Goal: Task Accomplishment & Management: Use online tool/utility

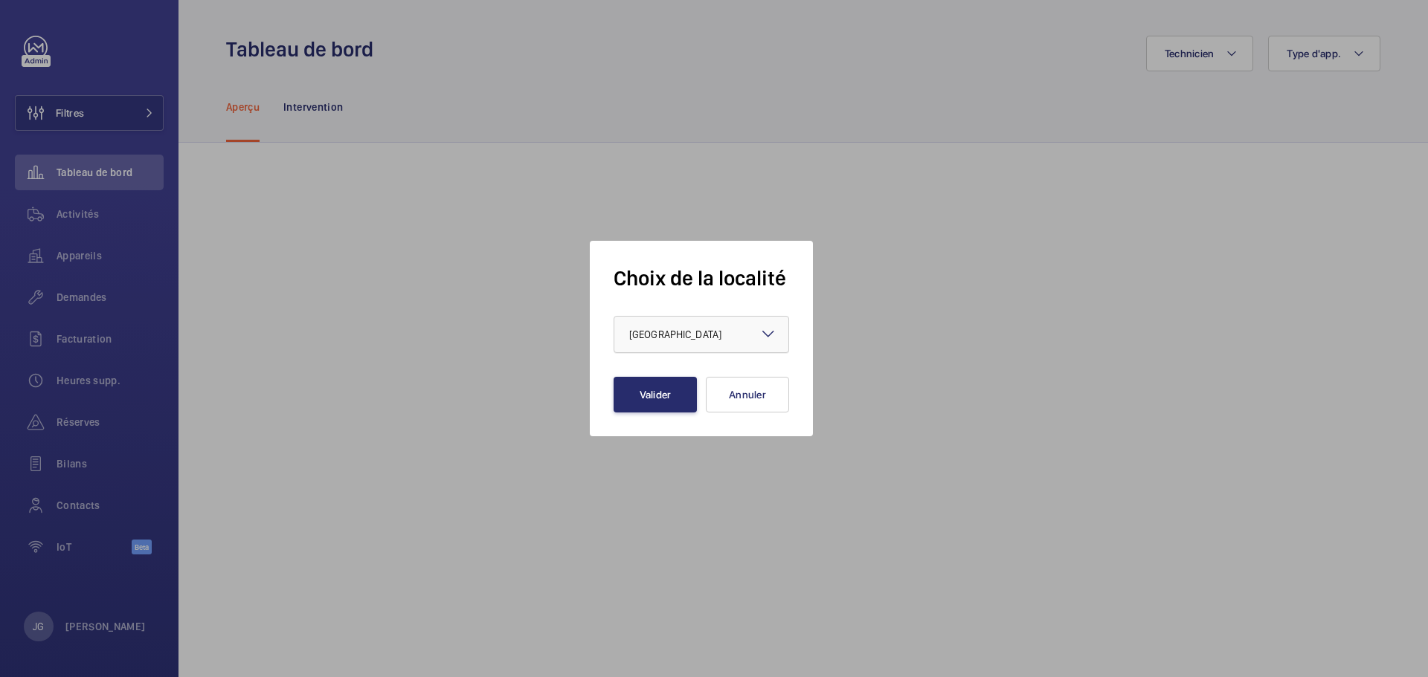
click at [706, 325] on div at bounding box center [701, 335] width 174 height 36
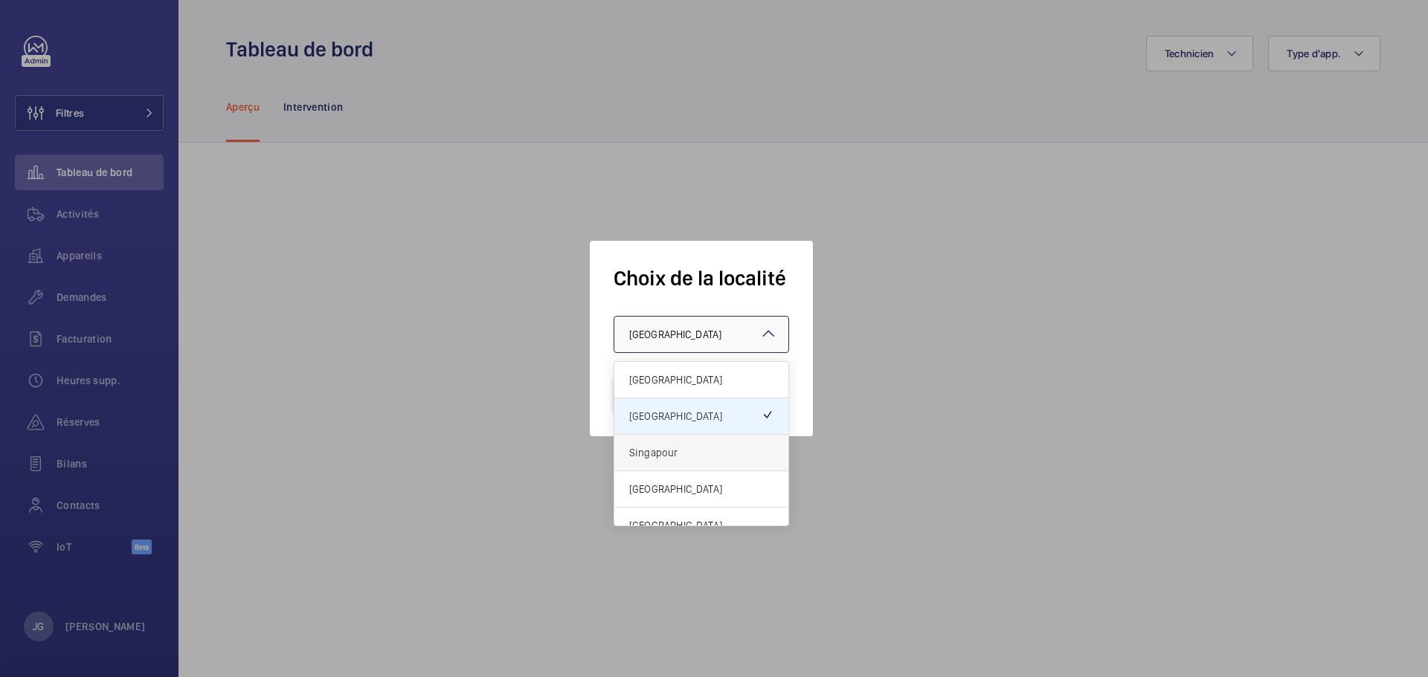
click at [675, 447] on span "Singapour" at bounding box center [701, 452] width 144 height 15
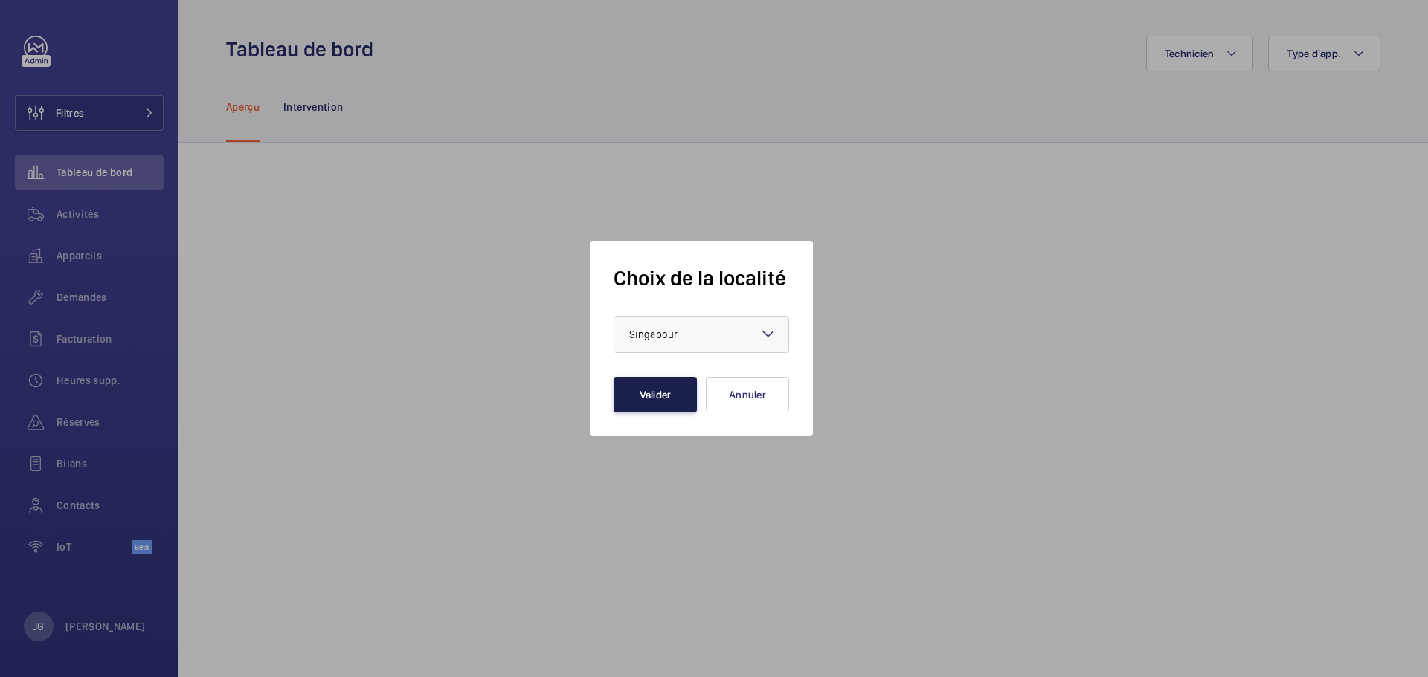
click at [663, 395] on button "Valider" at bounding box center [654, 395] width 83 height 36
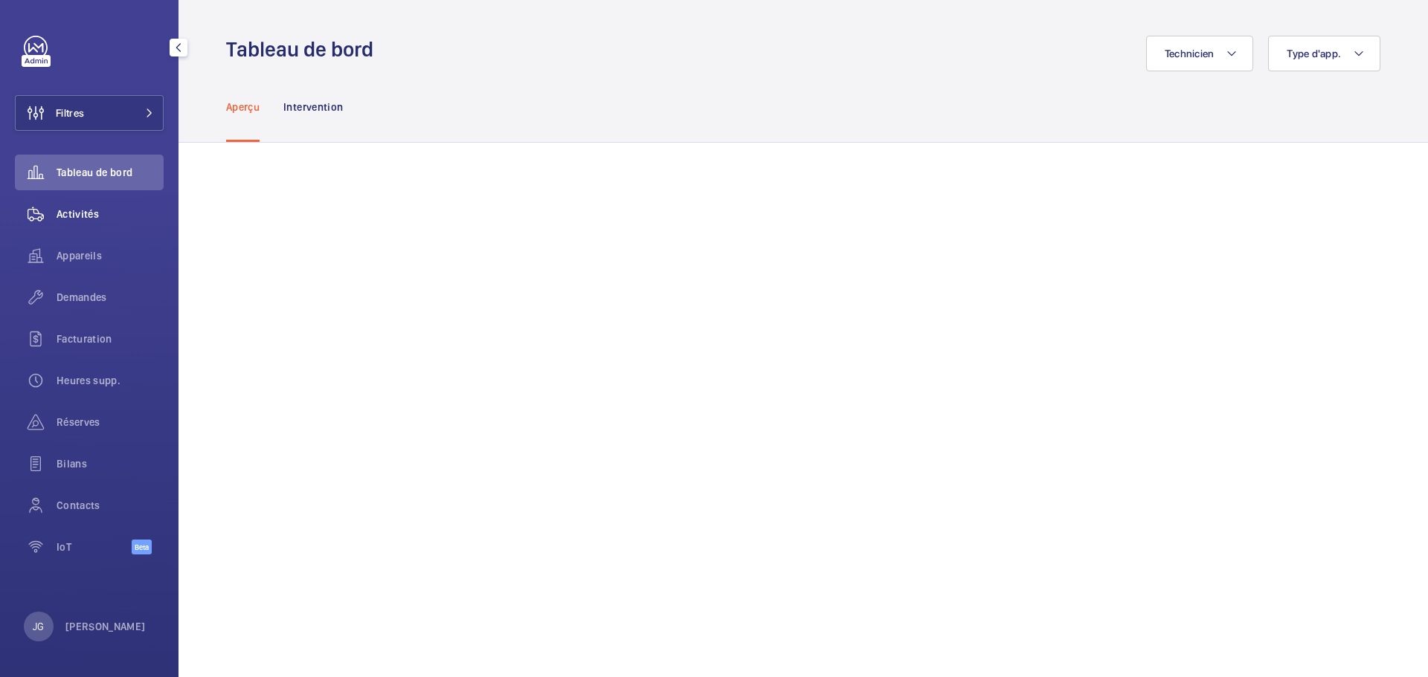
click at [115, 217] on span "Activités" at bounding box center [110, 214] width 107 height 15
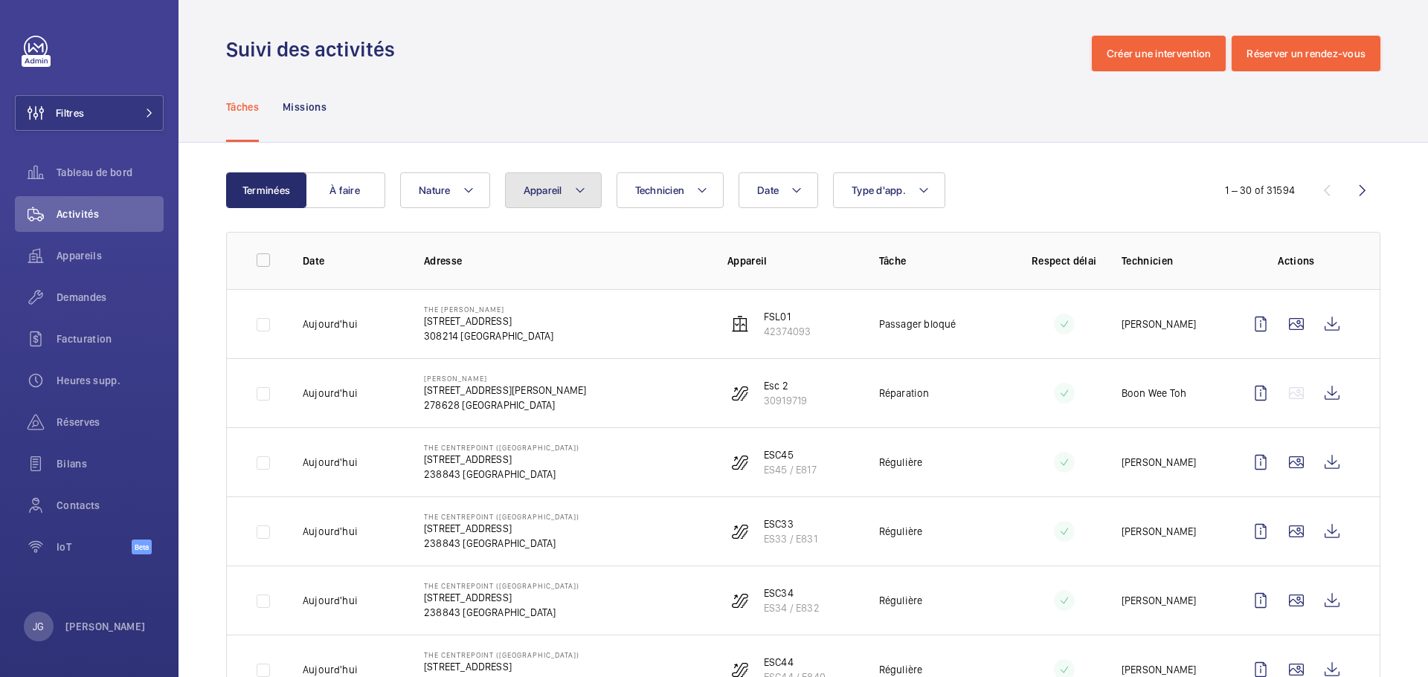
click at [564, 191] on button "Appareil" at bounding box center [553, 191] width 97 height 36
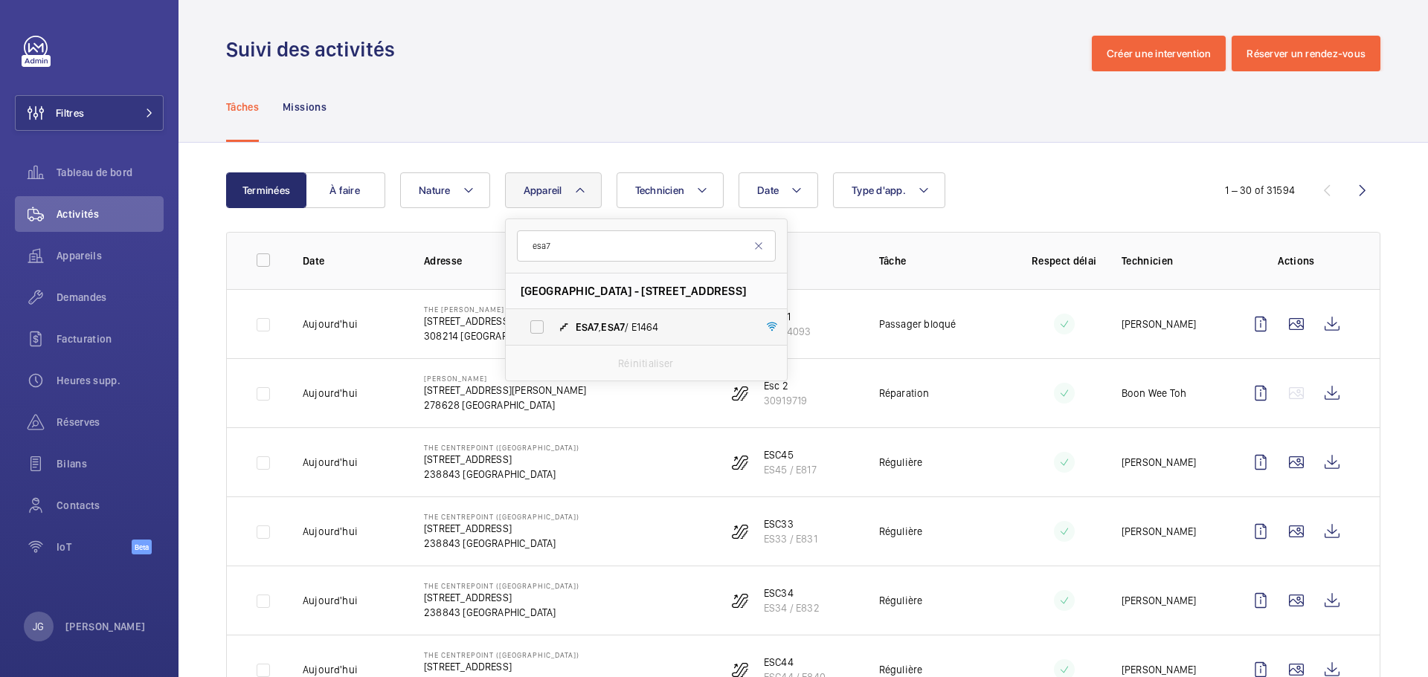
type input "esa7"
click at [566, 317] on label "ESA7 , ESA7 / E1464" at bounding box center [634, 327] width 257 height 36
click at [552, 317] on input "ESA7 , ESA7 / E1464" at bounding box center [537, 327] width 30 height 30
checkbox input "true"
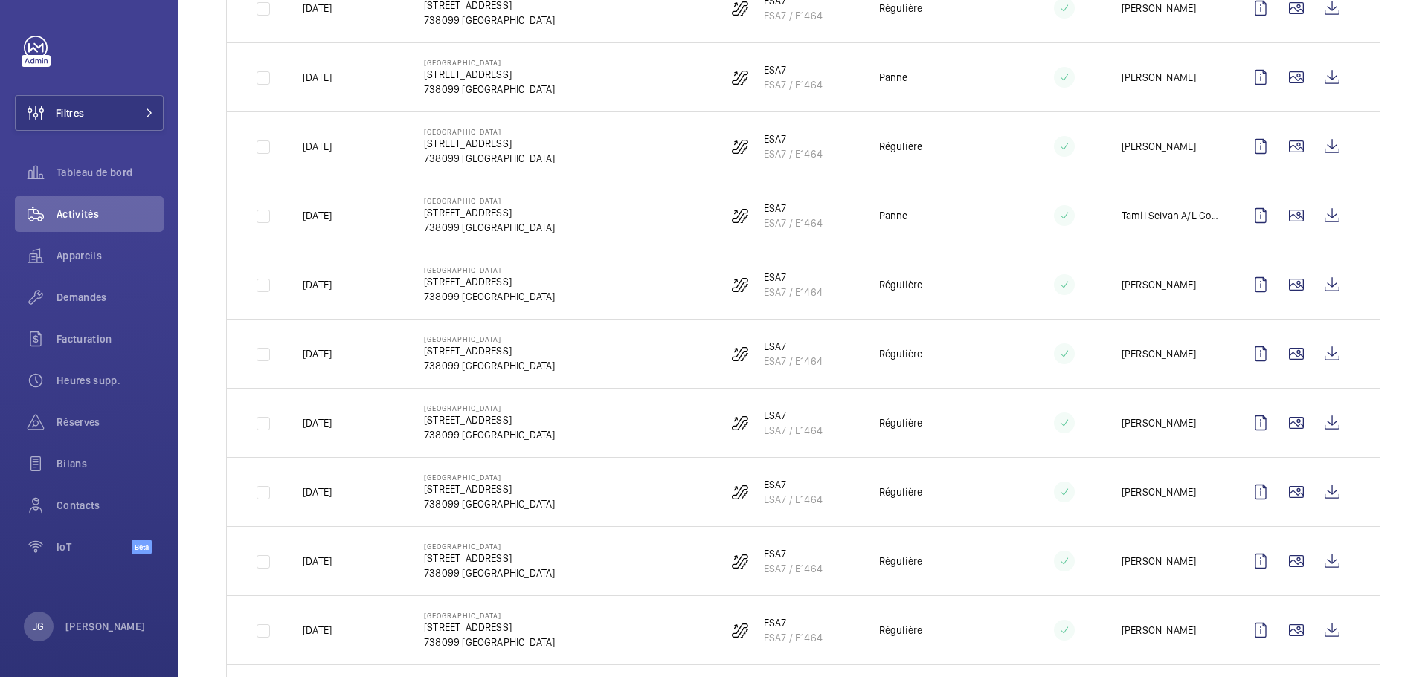
scroll to position [526, 0]
